Goal: Task Accomplishment & Management: Manage account settings

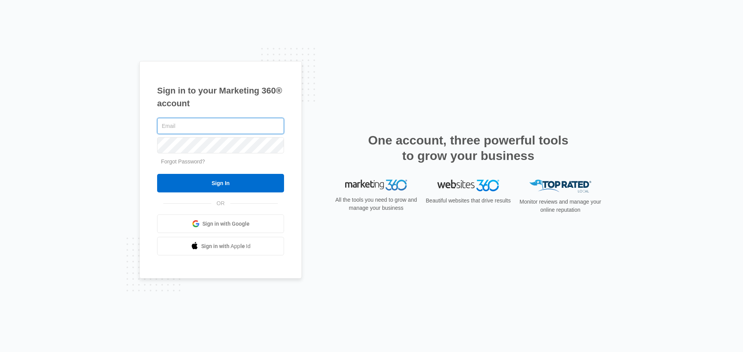
type input "[EMAIL_ADDRESS][DOMAIN_NAME]"
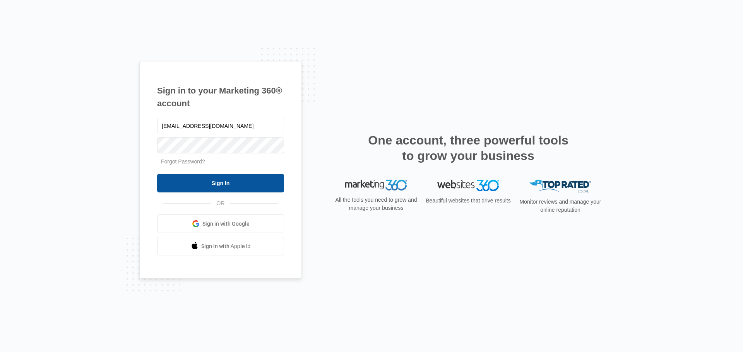
click at [206, 181] on input "Sign In" at bounding box center [220, 183] width 127 height 19
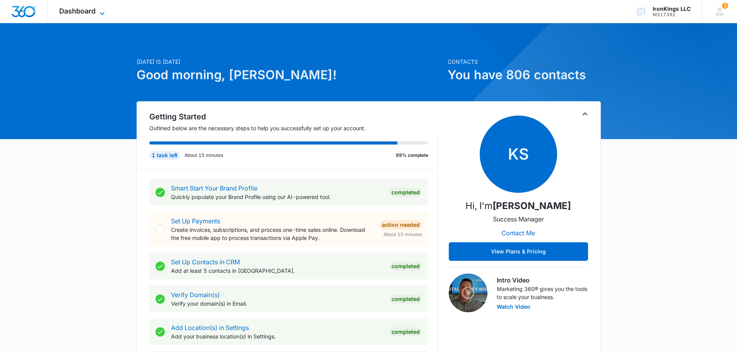
click at [91, 9] on span "Dashboard" at bounding box center [77, 11] width 36 height 8
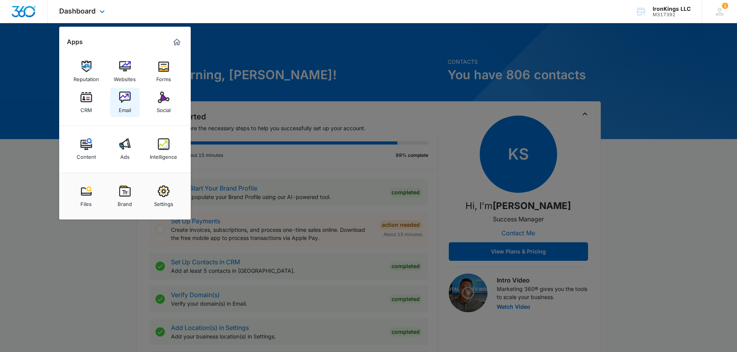
click at [126, 98] on img at bounding box center [125, 98] width 12 height 12
